Goal: Information Seeking & Learning: Check status

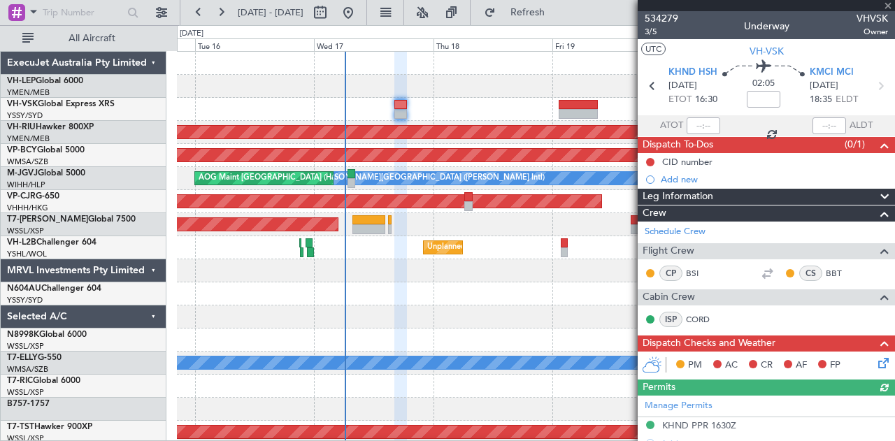
click at [887, 5] on div at bounding box center [766, 5] width 257 height 11
click at [888, 5] on span at bounding box center [888, 6] width 14 height 13
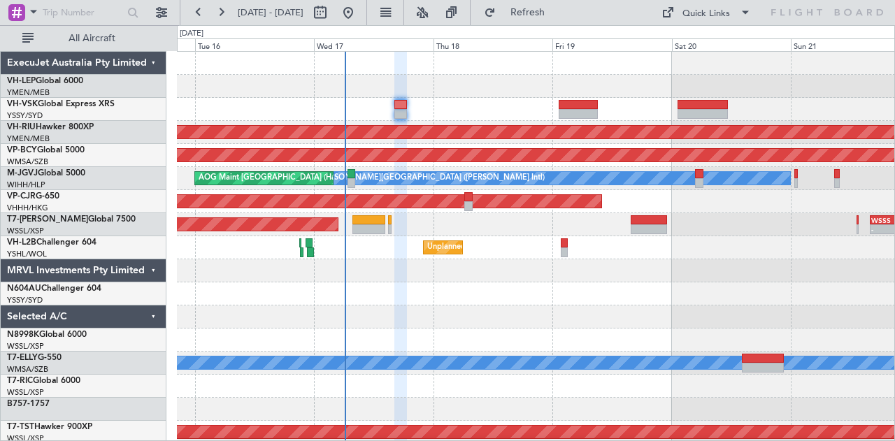
type input "0"
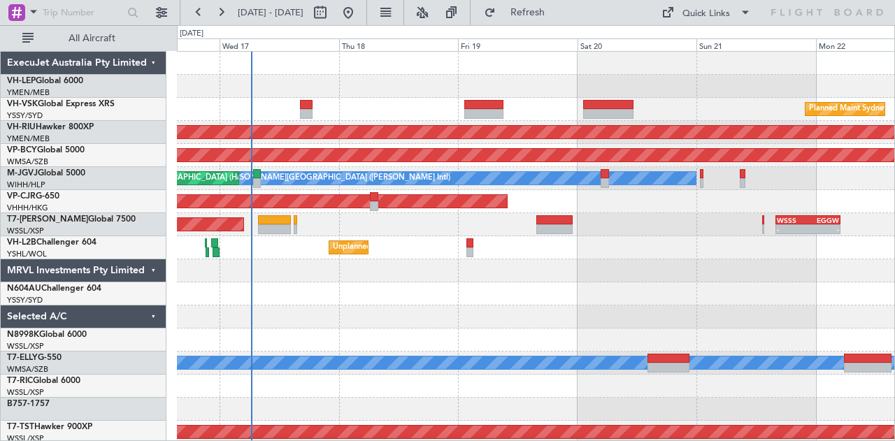
click at [341, 117] on div "Planned Maint Sydney ([PERSON_NAME] Intl) Planned Maint [GEOGRAPHIC_DATA] ([GEO…" at bounding box center [536, 432] width 718 height 761
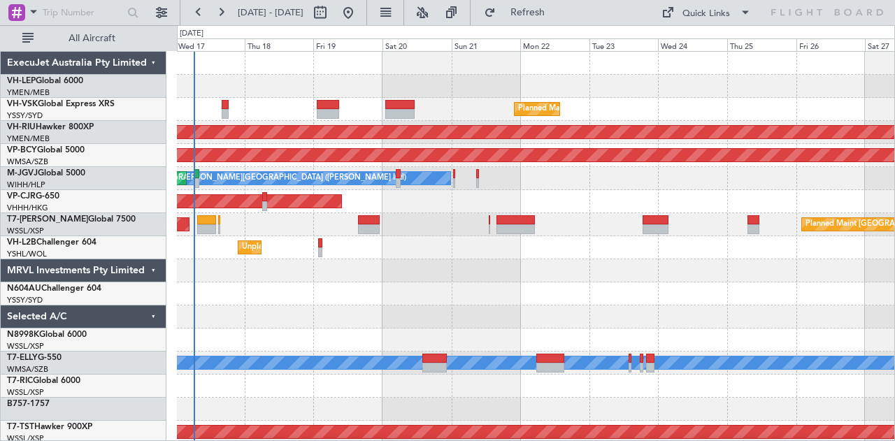
click at [310, 113] on div "Planned Maint Sydney ([PERSON_NAME] Intl)" at bounding box center [536, 109] width 718 height 23
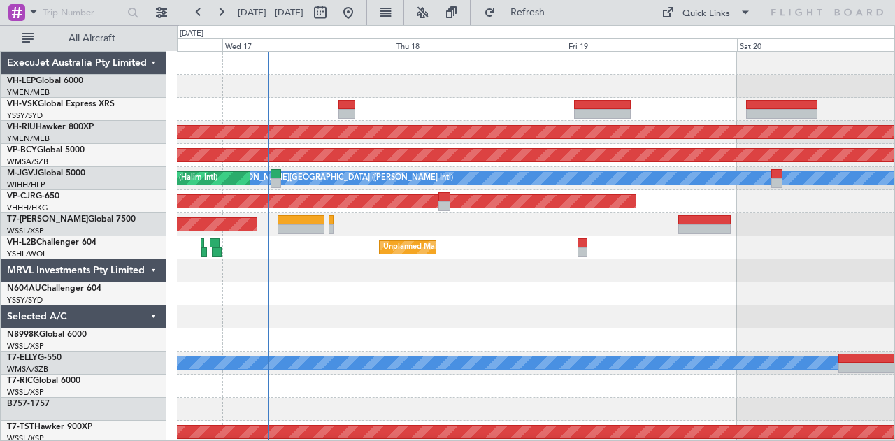
click at [331, 248] on div "Unplanned Maint [GEOGRAPHIC_DATA] ([GEOGRAPHIC_DATA])" at bounding box center [536, 247] width 718 height 23
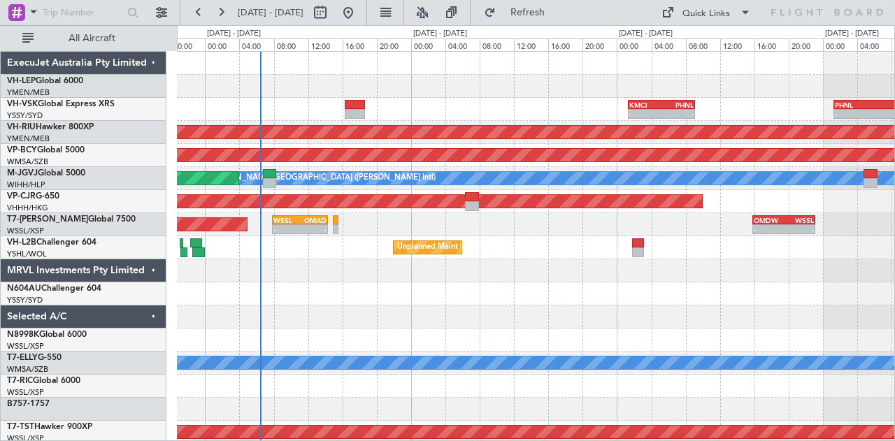
click at [817, 315] on div at bounding box center [536, 317] width 718 height 23
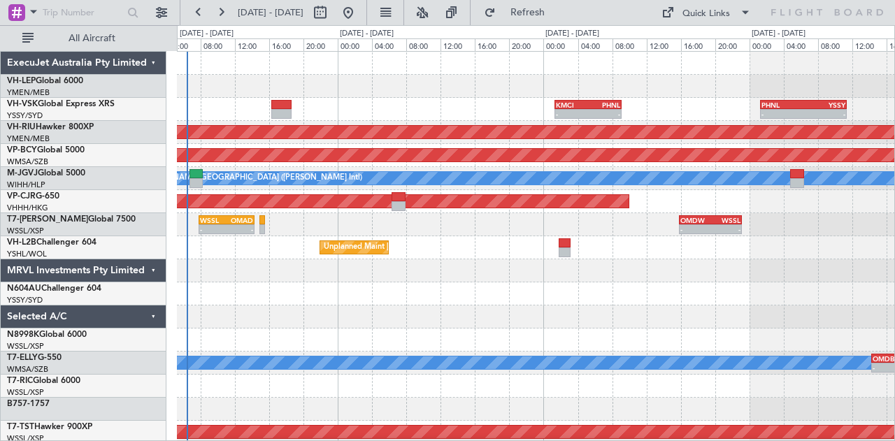
click at [371, 234] on div "- - WSSL 07:50 Z OMAD 14:20 Z - - OMDW 15:50 Z WSSL 23:10 Z Planned Maint [GEOG…" at bounding box center [536, 224] width 718 height 23
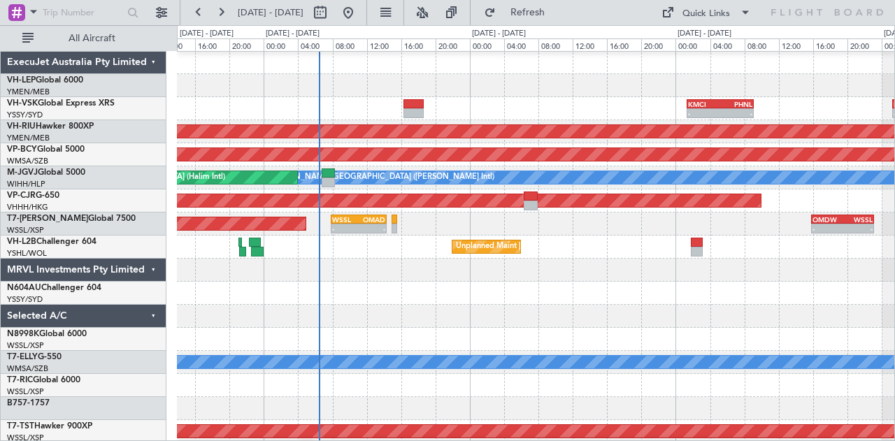
click at [432, 213] on div "- - WSSL 07:50 Z OMAD 14:20 Z - - OMDW 15:50 Z WSSL 23:10 Z Planned Maint [GEOG…" at bounding box center [536, 224] width 718 height 23
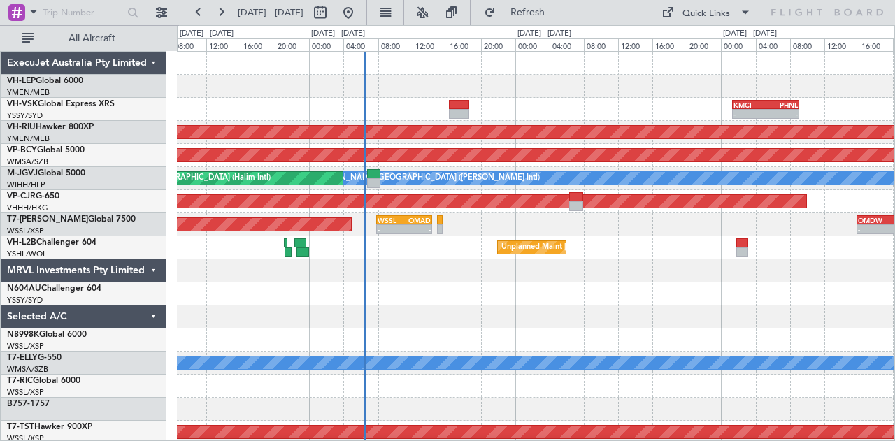
click at [415, 269] on div at bounding box center [536, 270] width 718 height 23
click at [347, 350] on div "- - KMCI 01:20 Z PHNL 09:10 Z - - PHNL 01:20 Z YSSY 11:20 Z Planned Maint [GEOG…" at bounding box center [536, 432] width 718 height 761
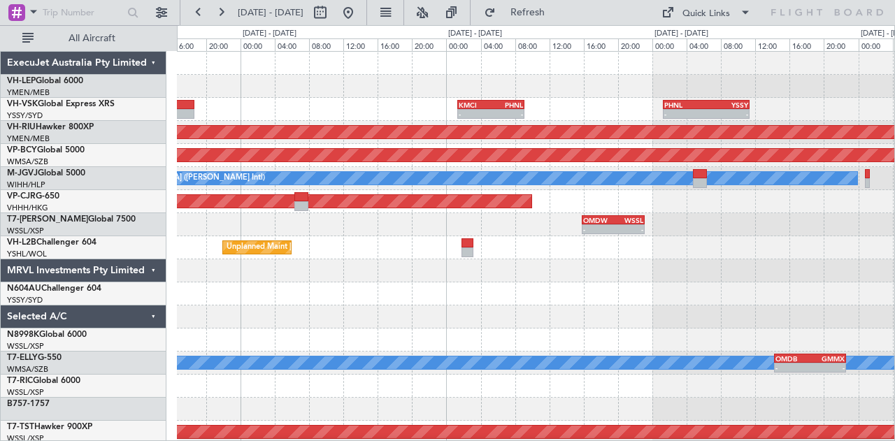
click at [436, 314] on div at bounding box center [536, 317] width 718 height 23
click at [422, 293] on div at bounding box center [536, 294] width 718 height 23
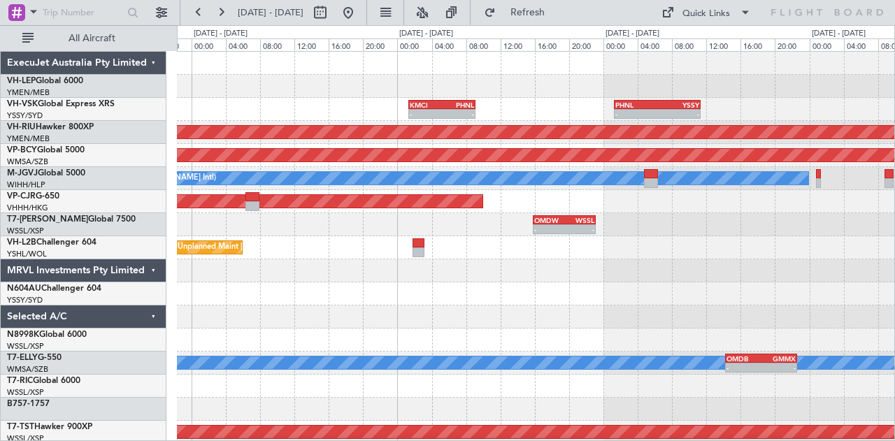
click at [673, 331] on div "- - KMCI 01:20 Z PHNL 09:10 Z - - PHNL 01:20 Z YSSY 11:20 Z Planned Maint Sydne…" at bounding box center [536, 432] width 718 height 761
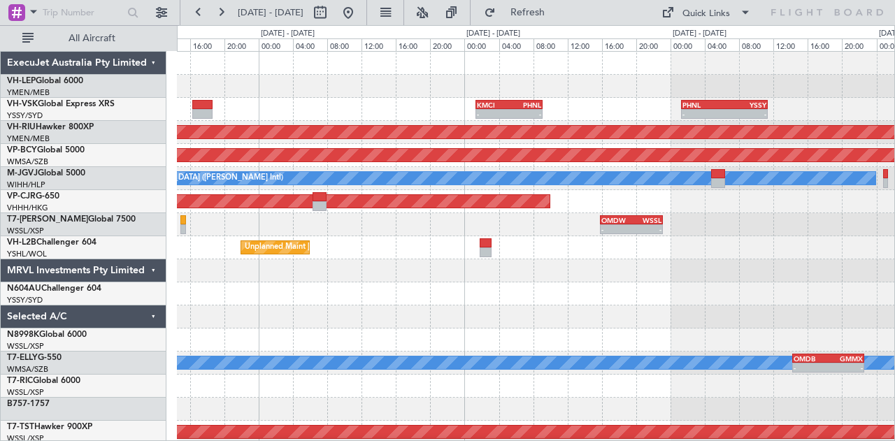
click at [450, 308] on div "- - KMCI 01:20 Z PHNL 09:10 Z - - PHNL 01:20 Z YSSY 11:20 Z Planned Maint Sydne…" at bounding box center [536, 432] width 718 height 761
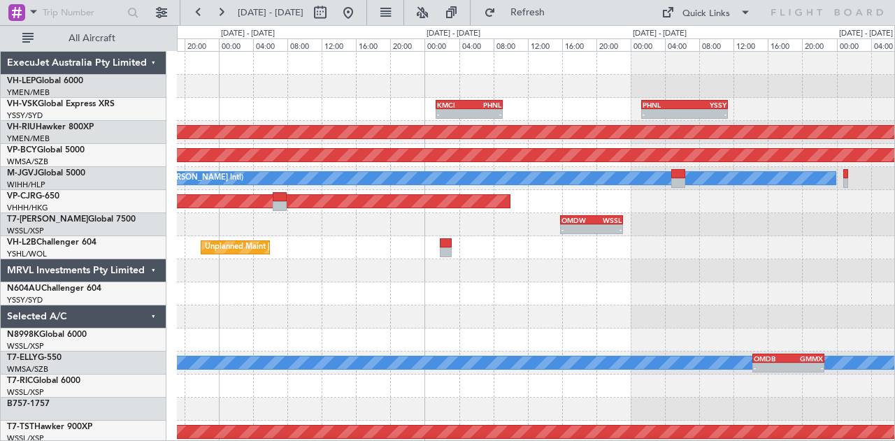
click at [103, 290] on div "- - KMCI 01:20 Z PHNL 09:10 Z - - PHNL 01:20 Z YSSY 11:20 Z Planned Maint Sydne…" at bounding box center [447, 233] width 895 height 416
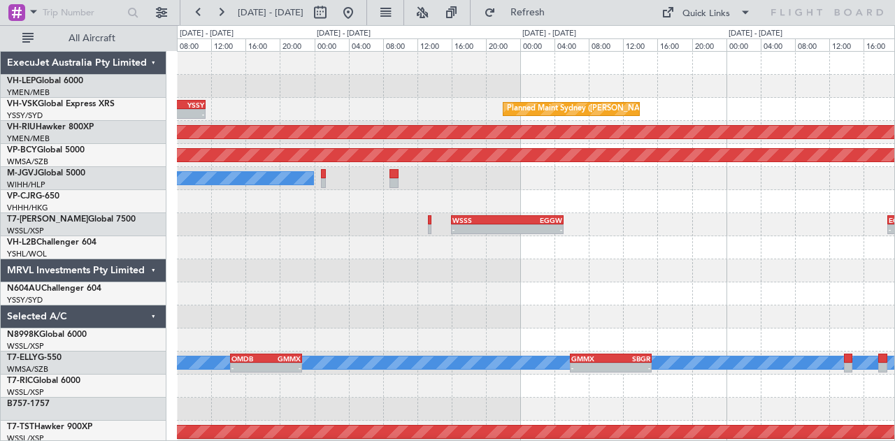
click at [301, 294] on div "- - PHNL 01:20 Z YSSY 11:20 Z Planned Maint Sydney ([PERSON_NAME] Intl) Planned…" at bounding box center [536, 432] width 718 height 761
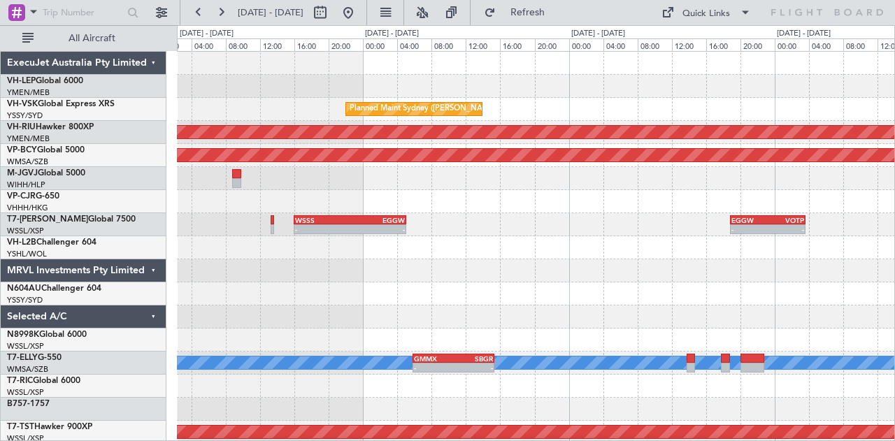
click at [231, 271] on div "Planned Maint Sydney ([PERSON_NAME] Intl) PHNL 01:20 Z YSSY 11:20 Z - - Planned…" at bounding box center [536, 432] width 718 height 761
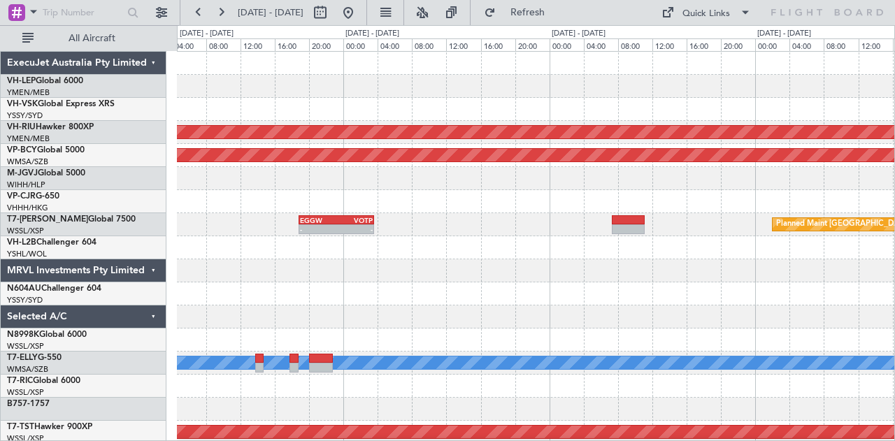
click at [228, 262] on div "Planned Maint Sydney ([PERSON_NAME] Intl) Planned Maint [GEOGRAPHIC_DATA] ([GEO…" at bounding box center [536, 432] width 718 height 761
